Goal: Download file/media

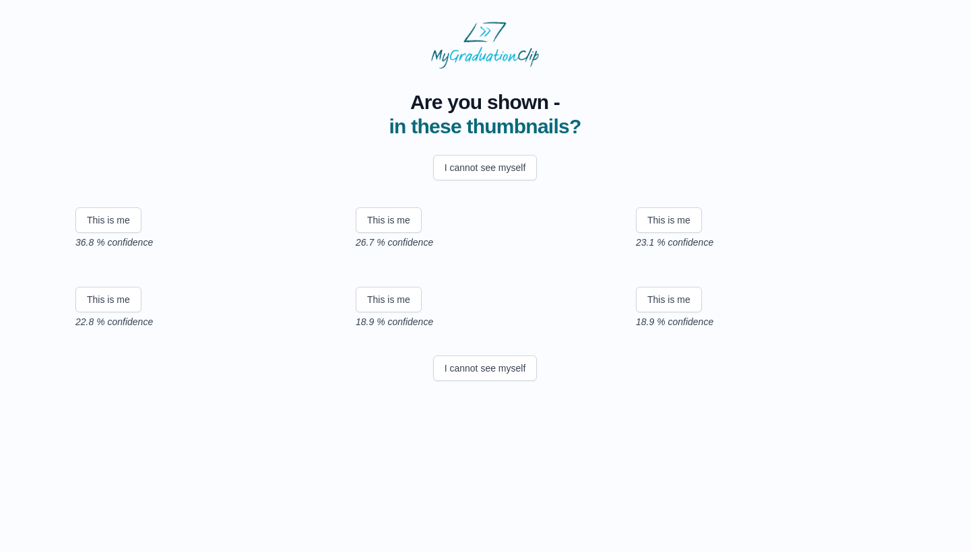
scroll to position [146, 0]
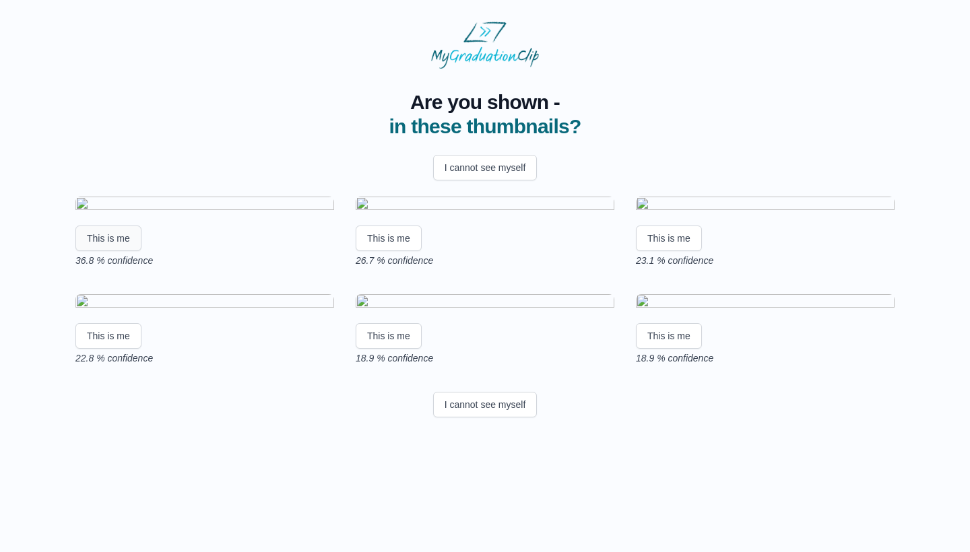
click at [119, 226] on button "This is me" at bounding box center [108, 239] width 66 height 26
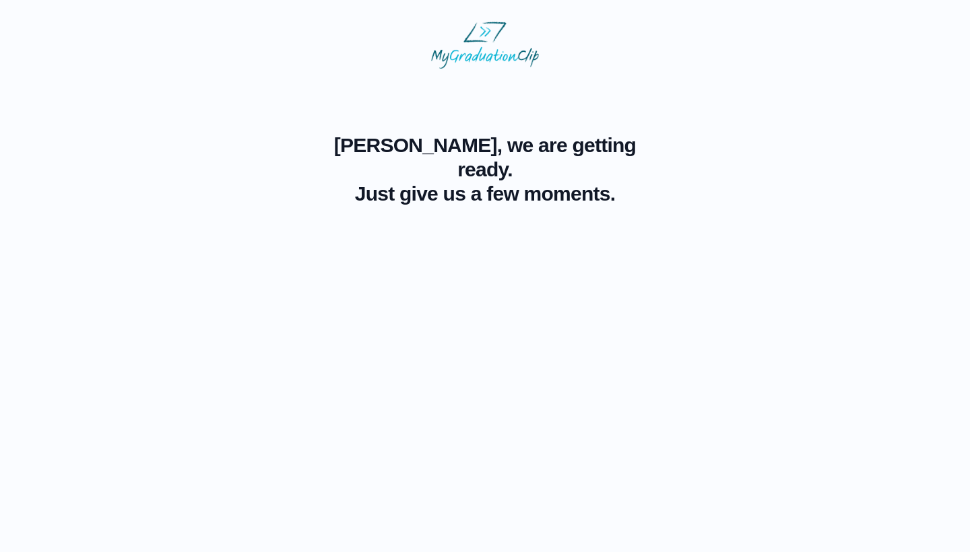
scroll to position [0, 0]
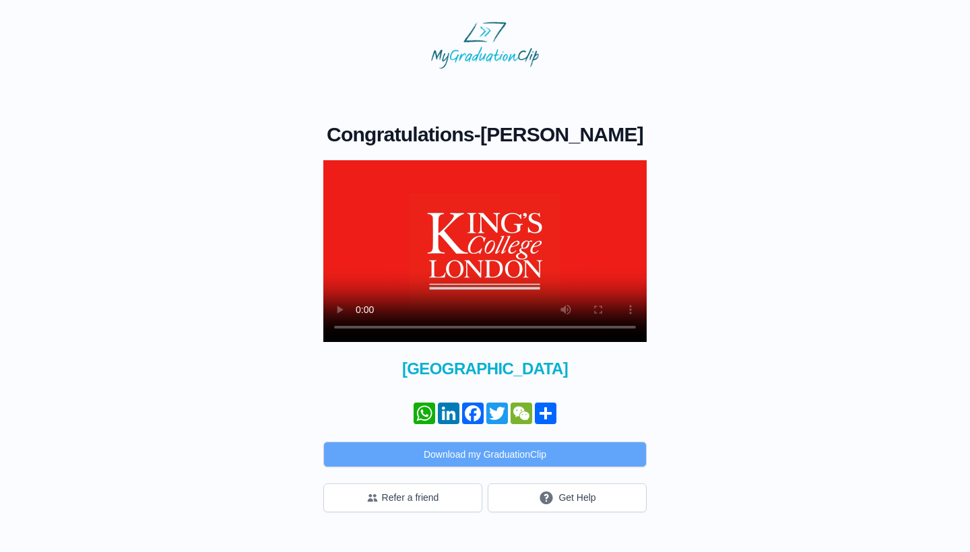
click at [453, 447] on button "Download my GraduationClip" at bounding box center [484, 455] width 323 height 26
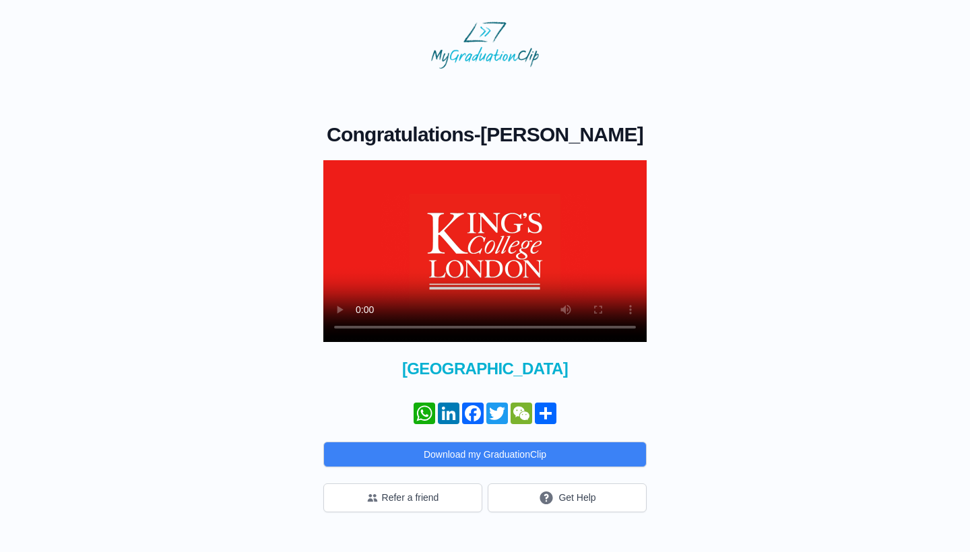
click at [359, 337] on video at bounding box center [484, 251] width 323 height 182
click at [580, 329] on video at bounding box center [484, 251] width 323 height 182
drag, startPoint x: 580, startPoint y: 329, endPoint x: 574, endPoint y: 309, distance: 20.5
click at [574, 309] on video at bounding box center [484, 251] width 323 height 182
click at [583, 333] on video at bounding box center [484, 251] width 323 height 182
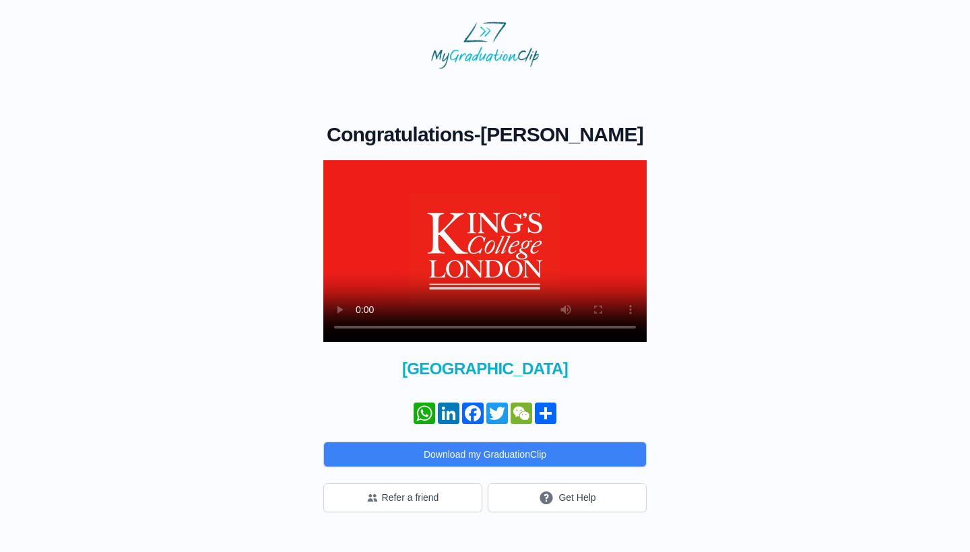
click at [363, 329] on video at bounding box center [484, 251] width 323 height 182
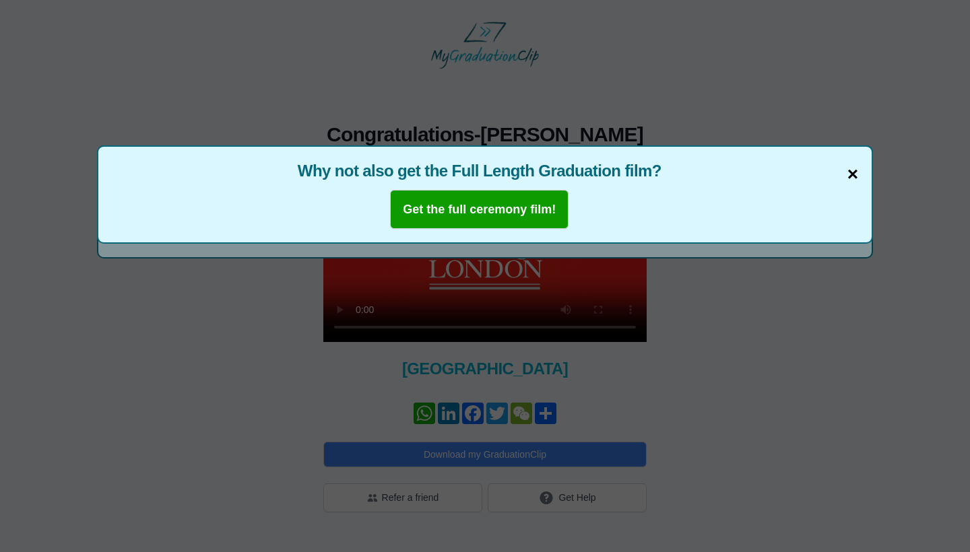
click at [851, 182] on span "×" at bounding box center [852, 174] width 11 height 28
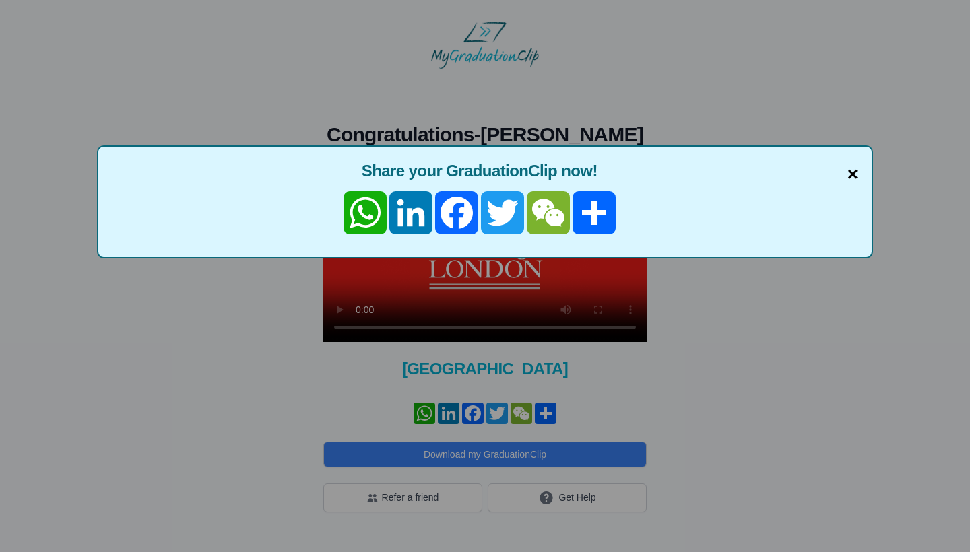
click at [851, 177] on span "×" at bounding box center [852, 174] width 11 height 28
